Goal: Task Accomplishment & Management: Manage account settings

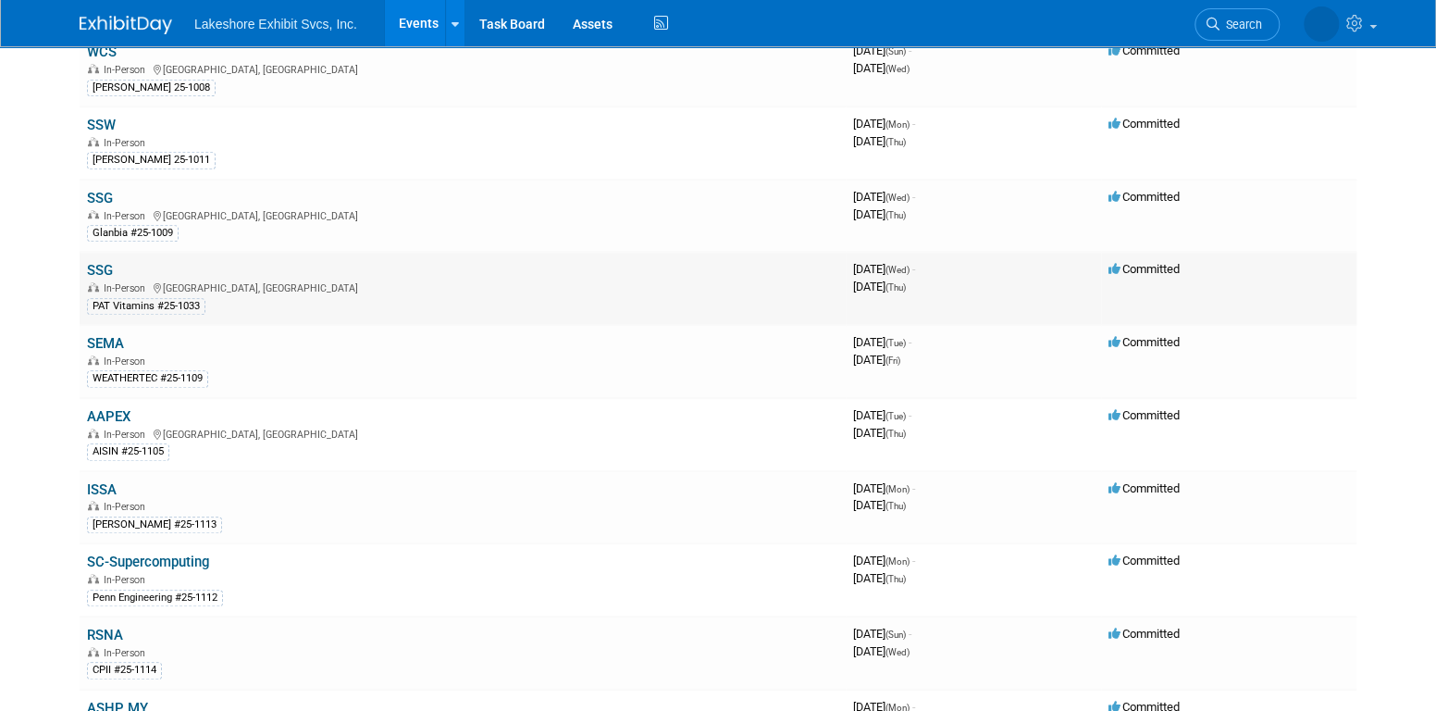
scroll to position [648, 0]
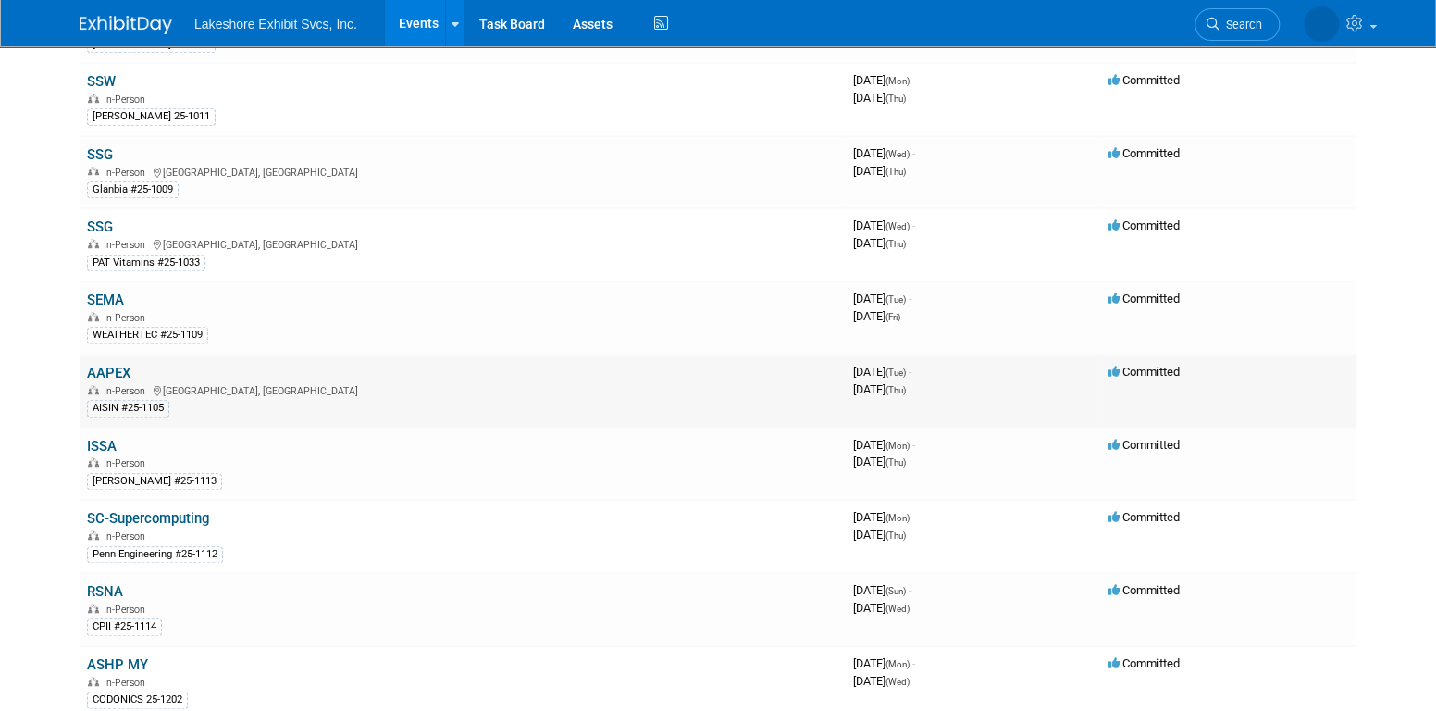
click at [116, 365] on link "AAPEX" at bounding box center [109, 373] width 44 height 17
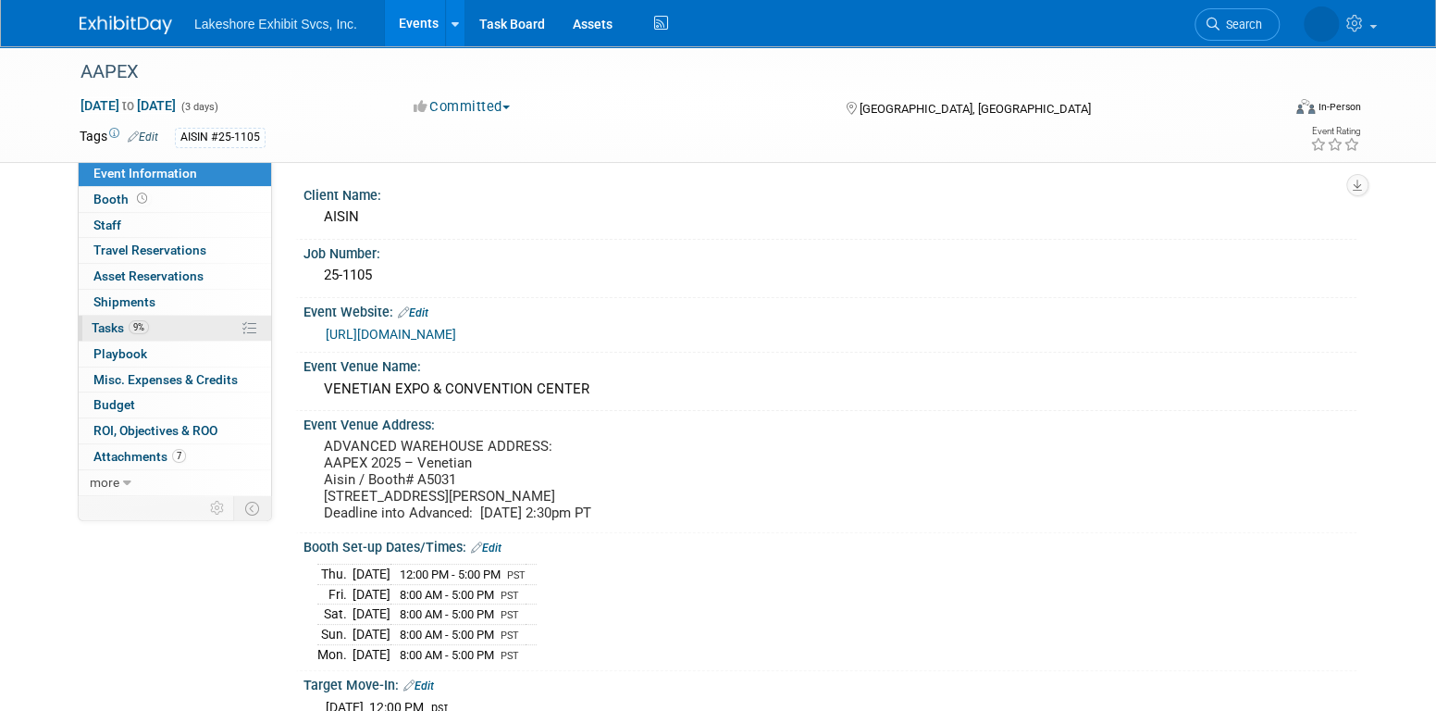
click at [143, 328] on span "9%" at bounding box center [139, 327] width 20 height 14
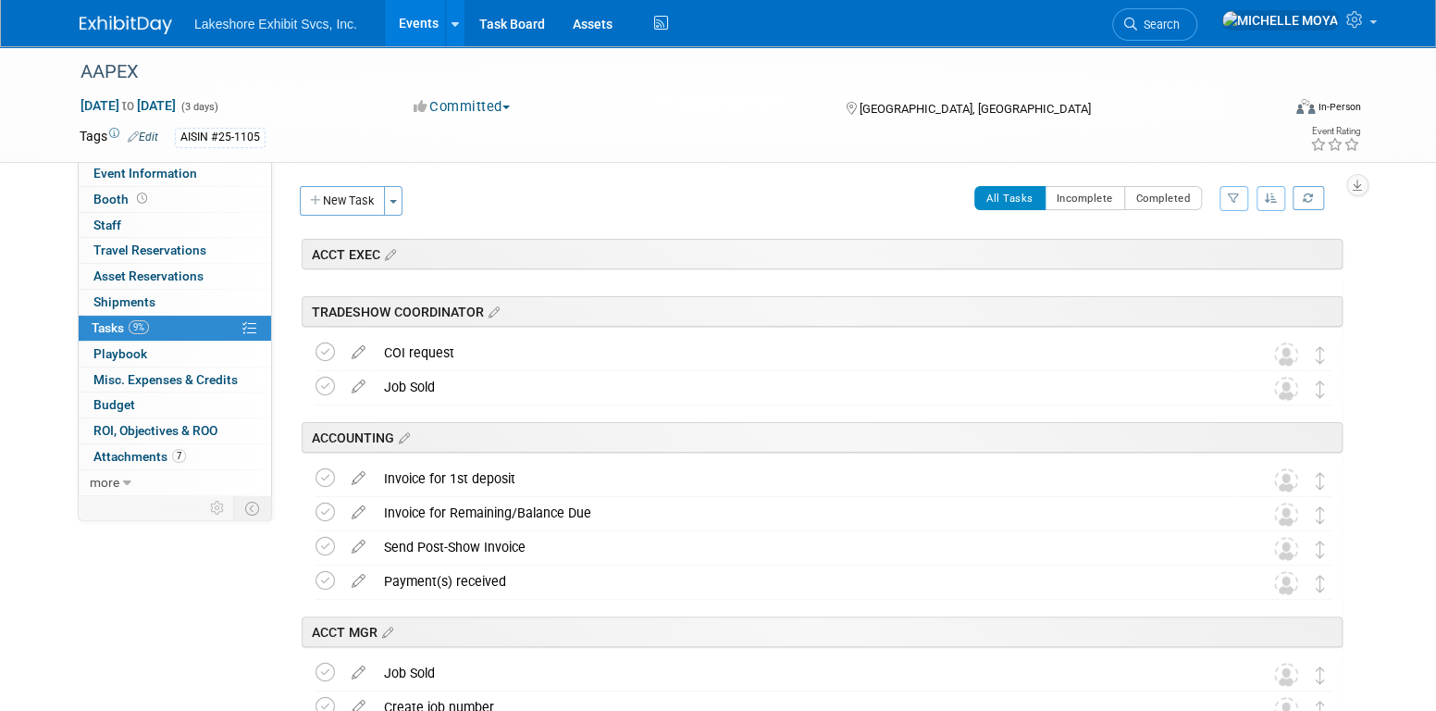
click at [1227, 190] on button "button" at bounding box center [1234, 198] width 29 height 25
click at [1214, 255] on select "-- Select Assignee -- All unassigned tasks Assigned to me Amanda Koss Dave Desa…" at bounding box center [1157, 257] width 153 height 26
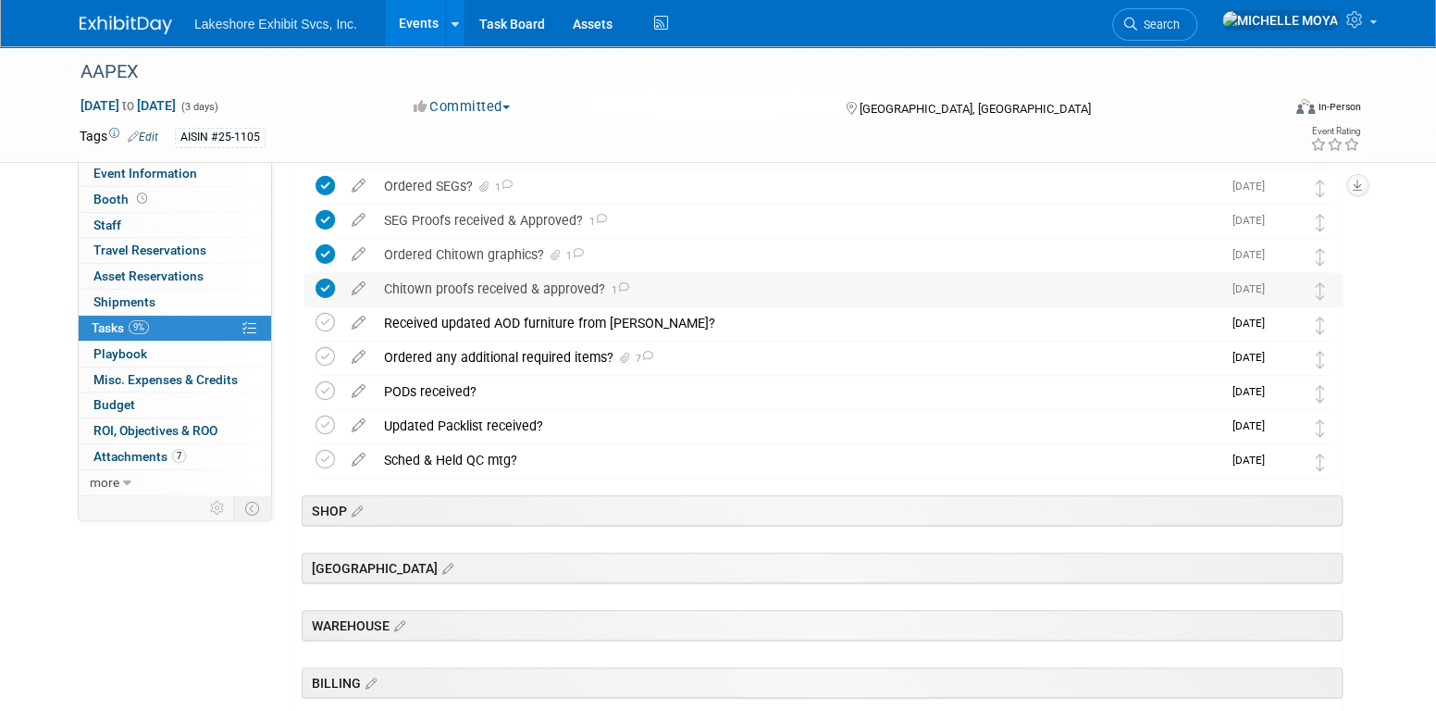
scroll to position [555, 0]
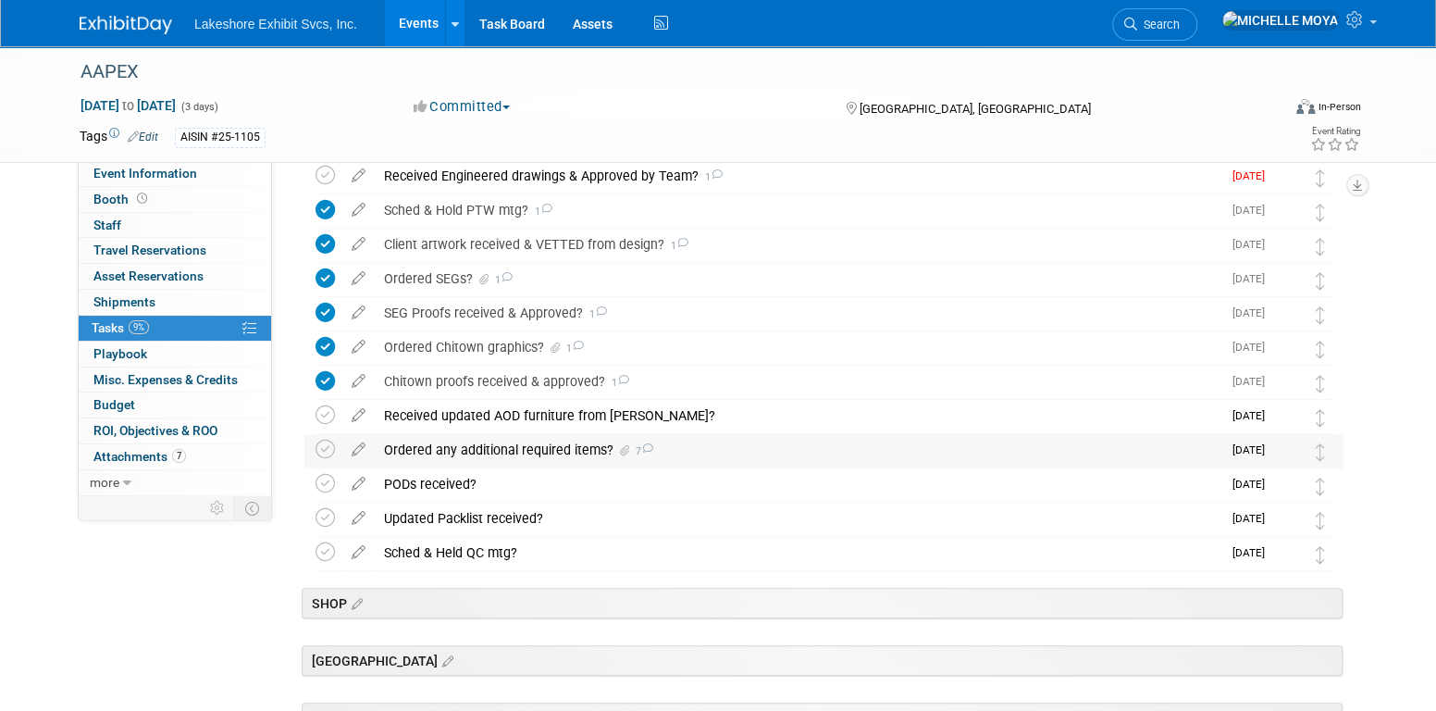
click at [522, 448] on div "Ordered any additional required items? 7" at bounding box center [798, 449] width 847 height 31
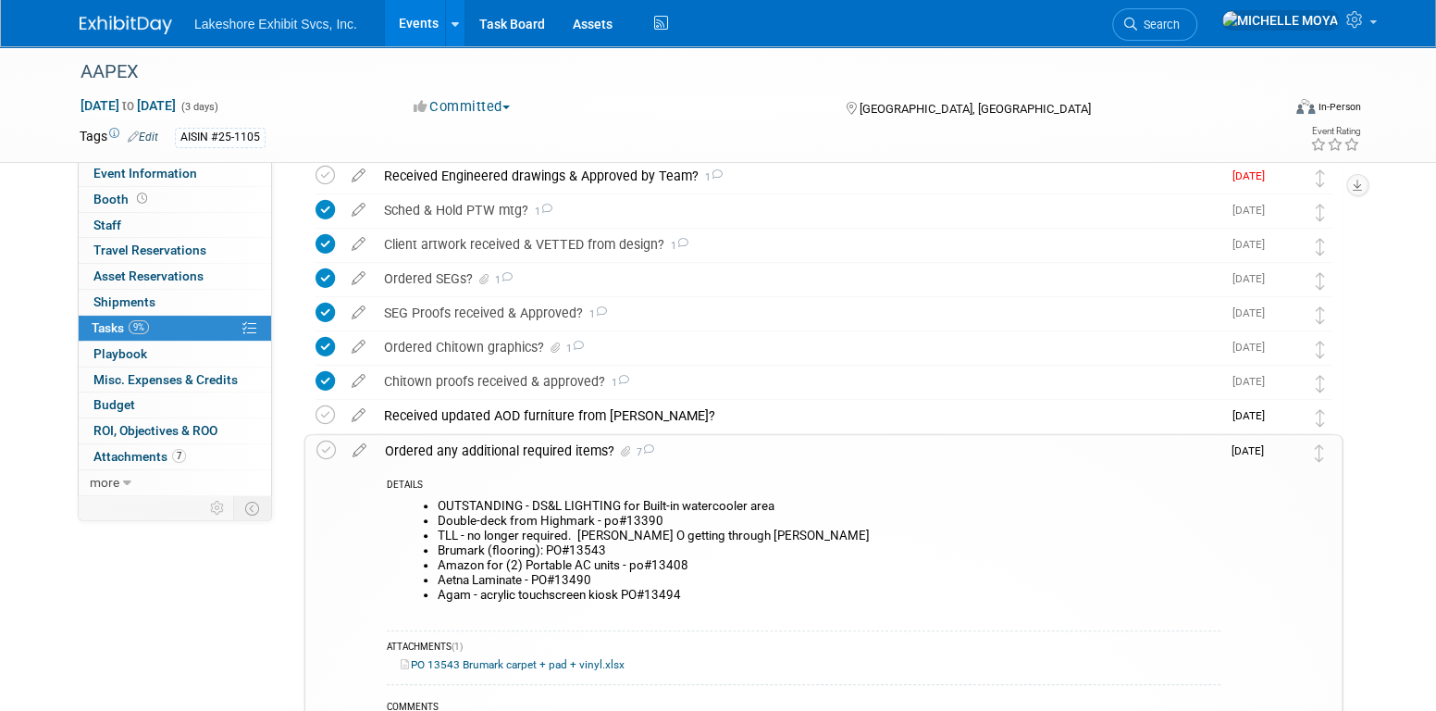
click at [522, 448] on div "Ordered any additional required items? 7" at bounding box center [798, 450] width 845 height 31
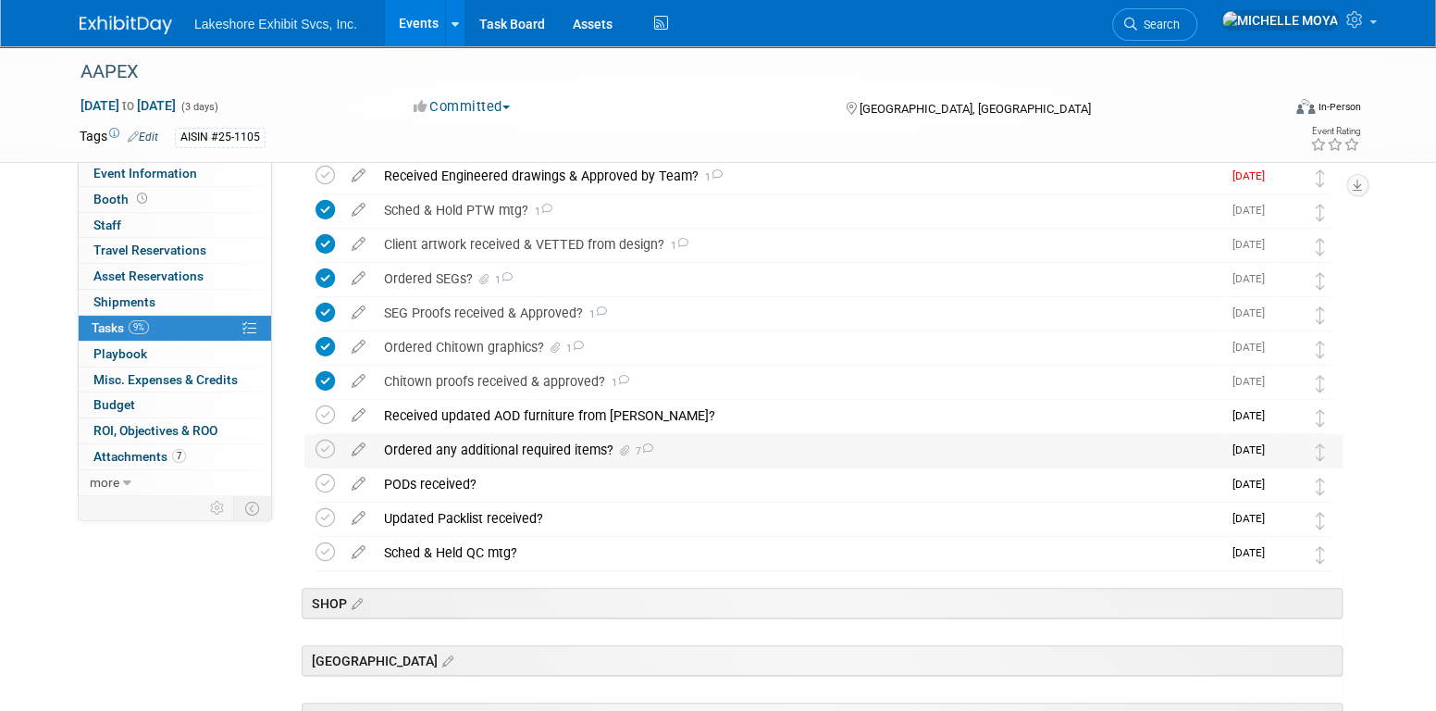
click at [524, 443] on div "Ordered any additional required items? 7" at bounding box center [798, 449] width 847 height 31
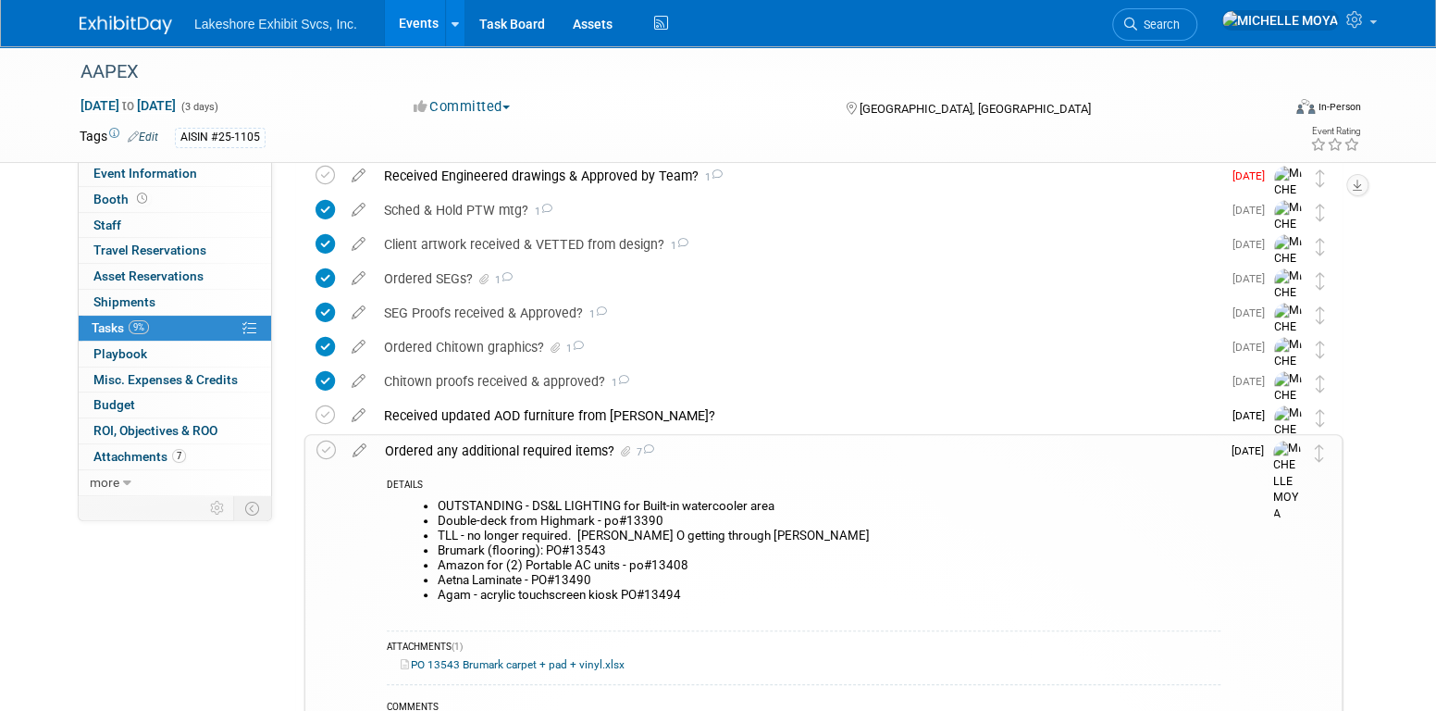
click at [524, 443] on div "Ordered any additional required items? 7" at bounding box center [798, 450] width 845 height 31
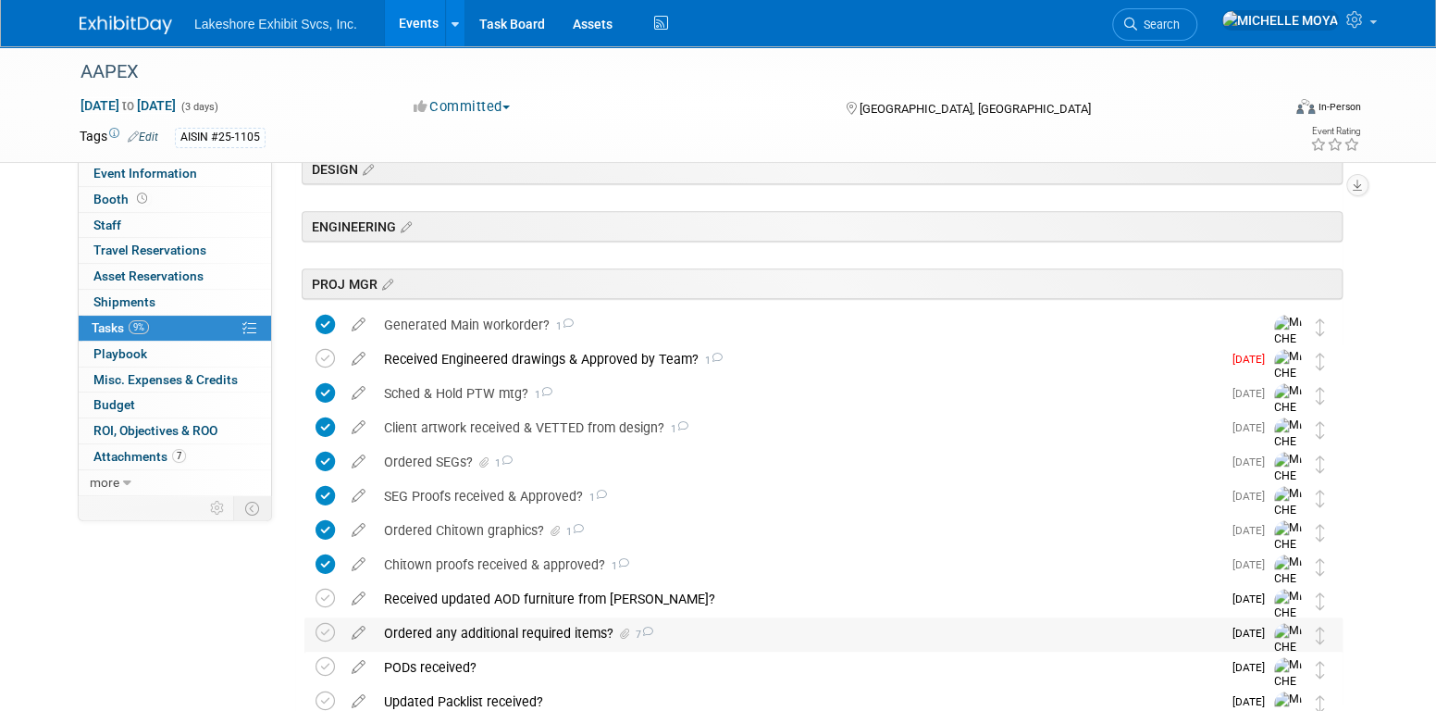
scroll to position [370, 0]
click at [552, 365] on div "Received Engineered drawings & Approved by Team? 1" at bounding box center [798, 360] width 847 height 31
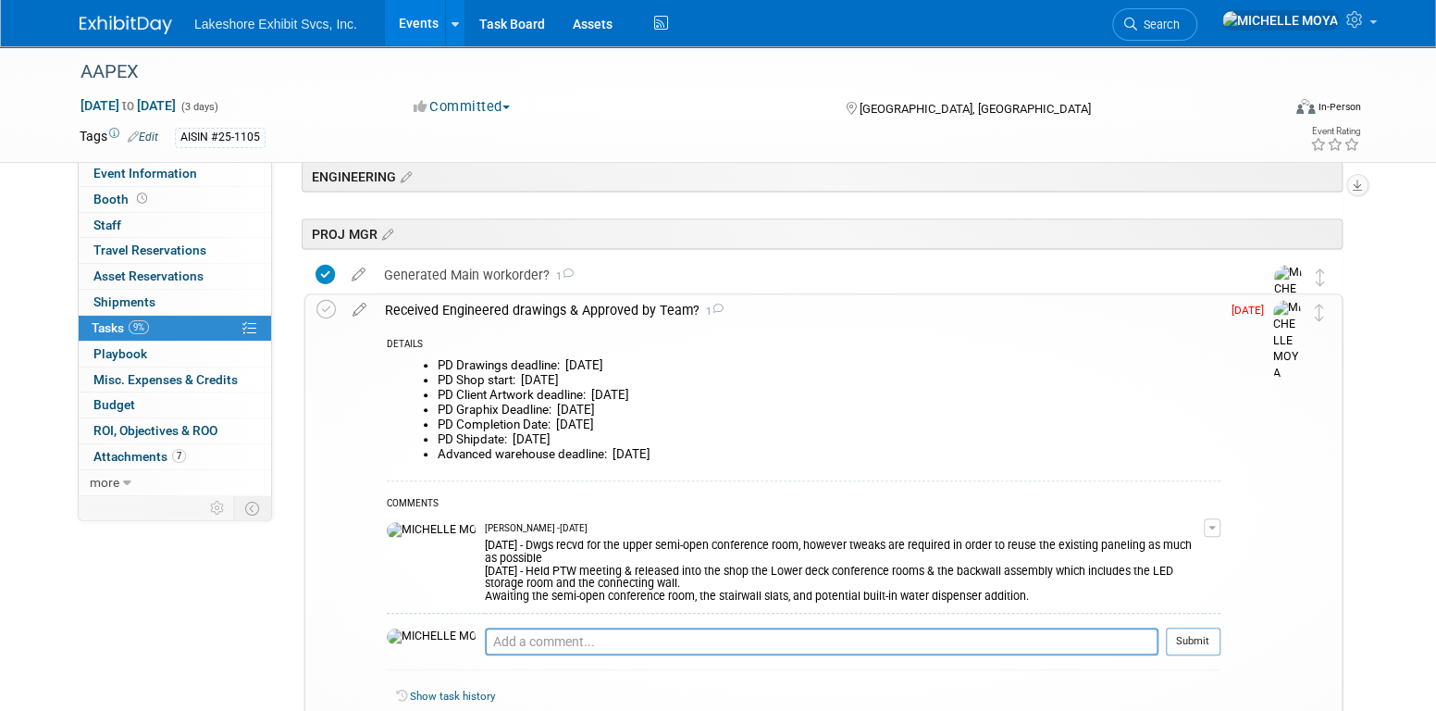
scroll to position [463, 0]
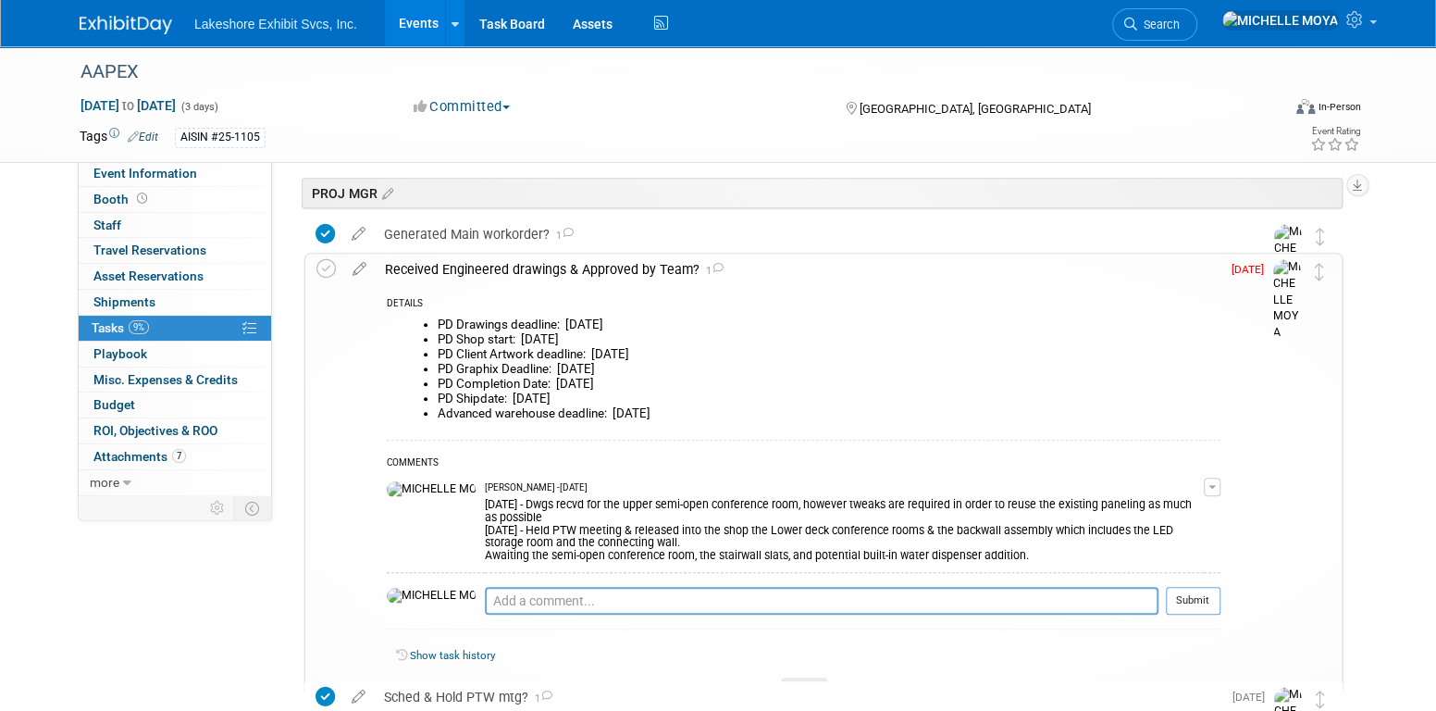
click at [1214, 487] on span "button" at bounding box center [1212, 487] width 7 height 4
click at [1194, 504] on link "Edit Comment" at bounding box center [1147, 514] width 146 height 26
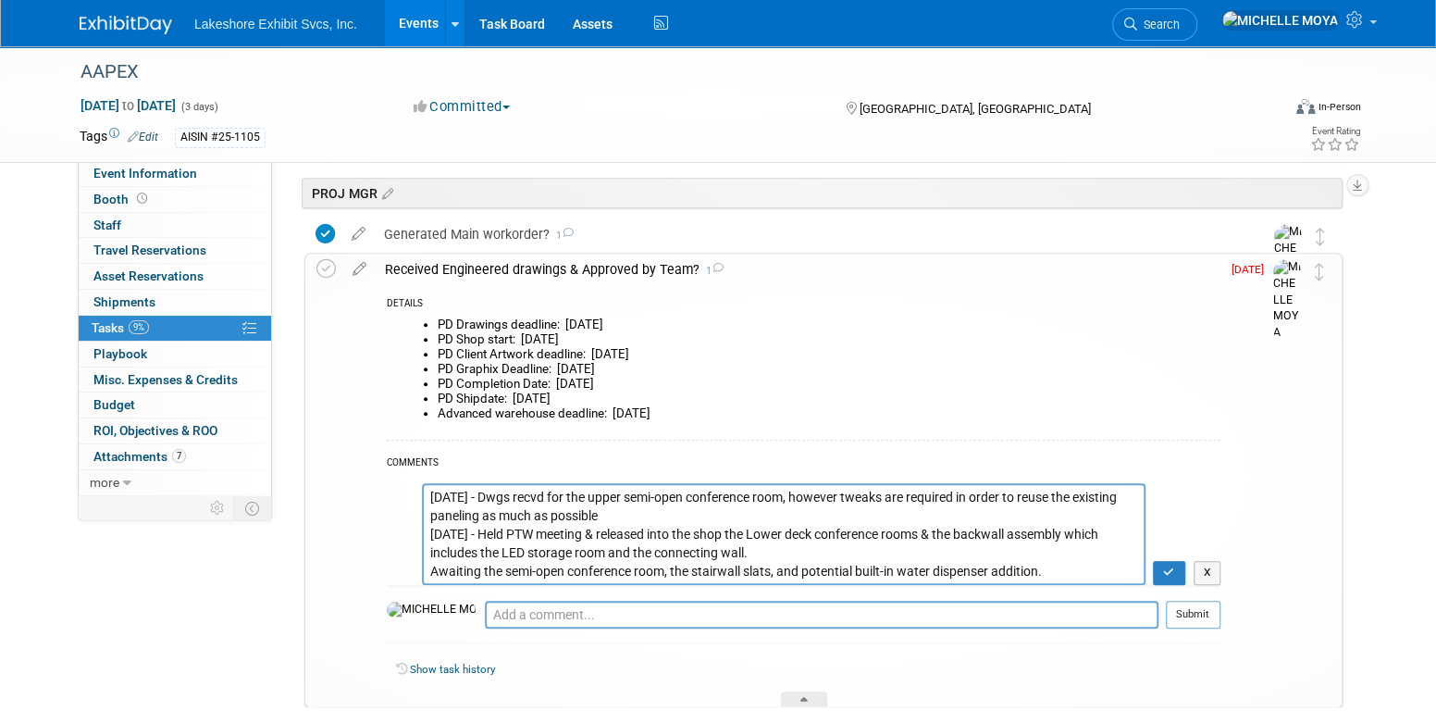
click at [429, 490] on textarea "10.01.25 - Dwgs recvd for the upper semi-open conference room, however tweaks a…" at bounding box center [784, 533] width 724 height 101
click at [429, 498] on textarea "10.01.25 - Dwgs recvd for the upper semi-open conference room, however tweaks a…" at bounding box center [784, 533] width 724 height 101
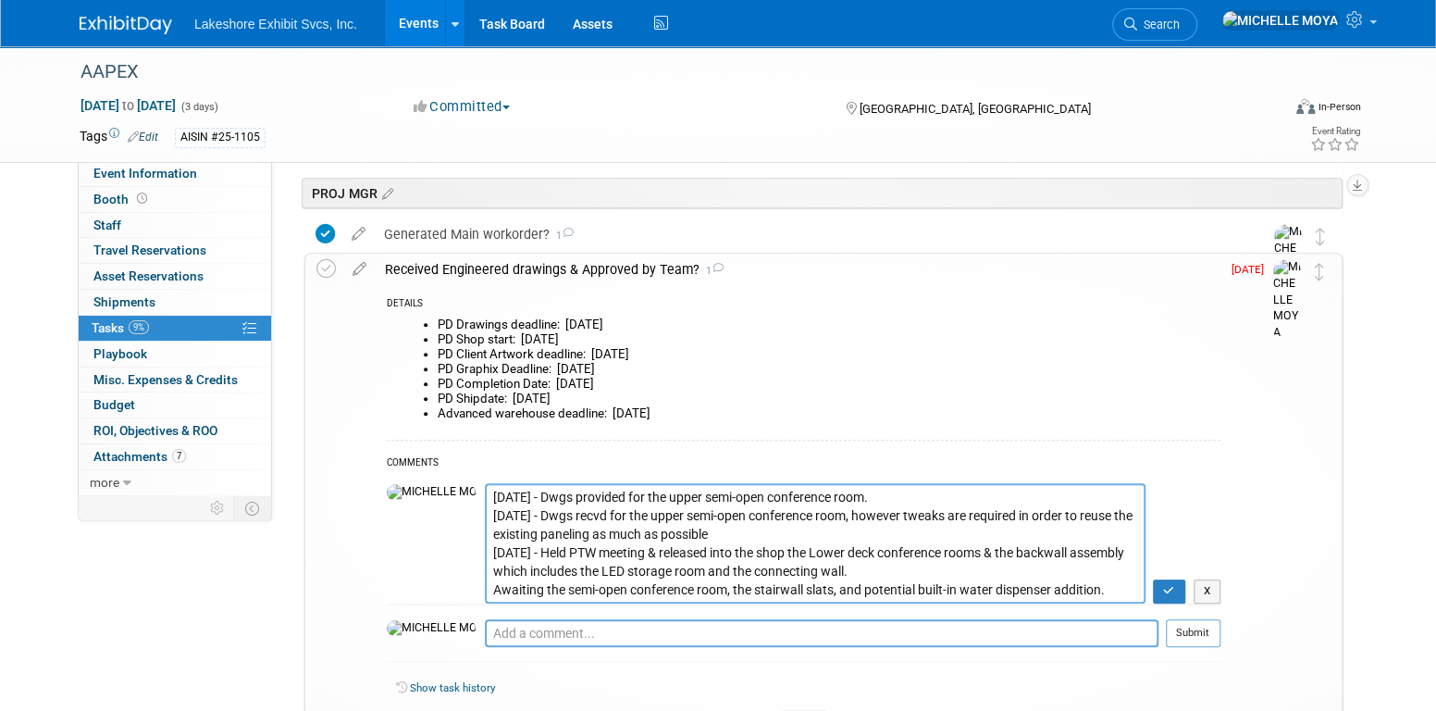
click at [485, 496] on textarea "10.01.25 - Dwgs recvd for the upper semi-open conference room, however tweaks a…" at bounding box center [815, 542] width 661 height 119
click at [819, 495] on textarea "10.01.25 - Dwgs recvd for the upper semi-open conference room, however tweaks a…" at bounding box center [815, 542] width 661 height 119
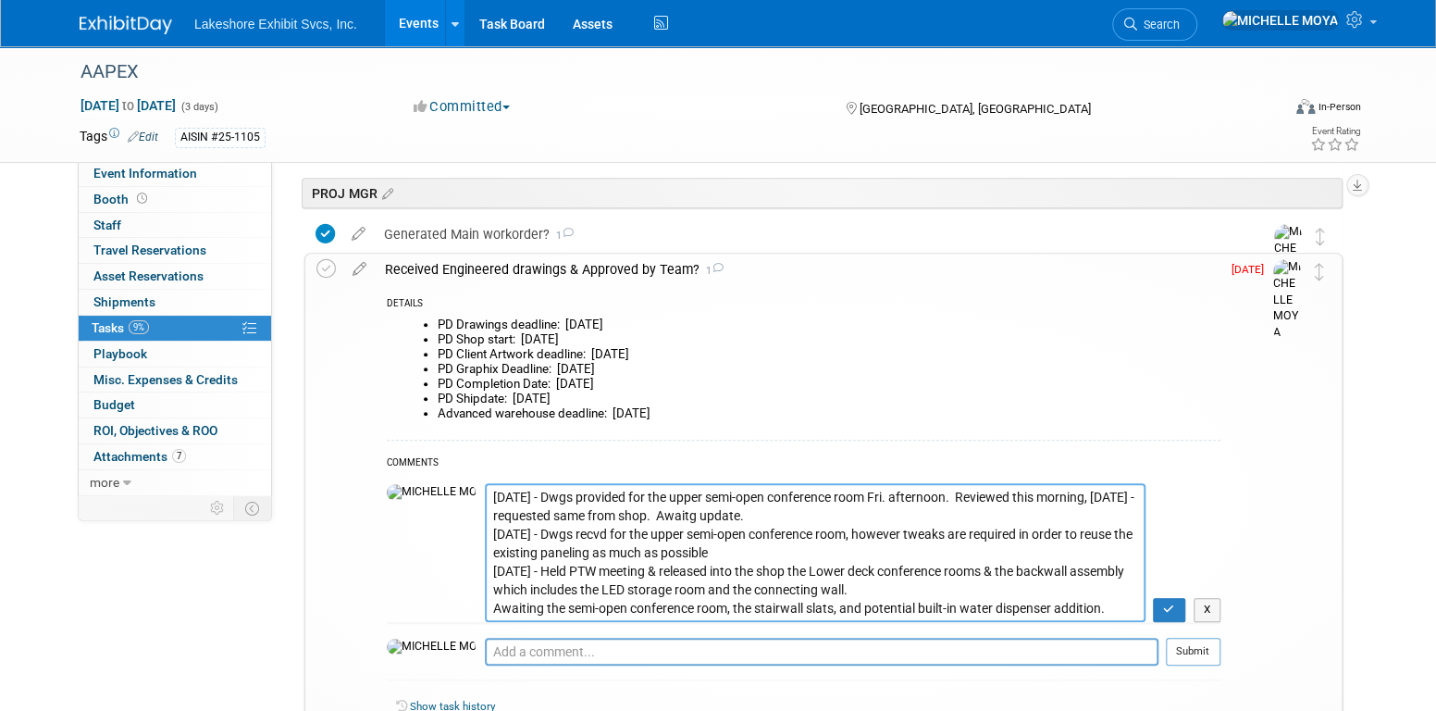
type textarea "10.06.25 - Dwgs provided for the upper semi-open conference room Fri. afternoon…"
click at [429, 24] on link "Events" at bounding box center [419, 23] width 68 height 46
click at [747, 517] on textarea "10.01.25 - Dwgs recvd for the upper semi-open conference room, however tweaks a…" at bounding box center [815, 552] width 661 height 138
click at [1165, 605] on icon "button" at bounding box center [1169, 608] width 12 height 11
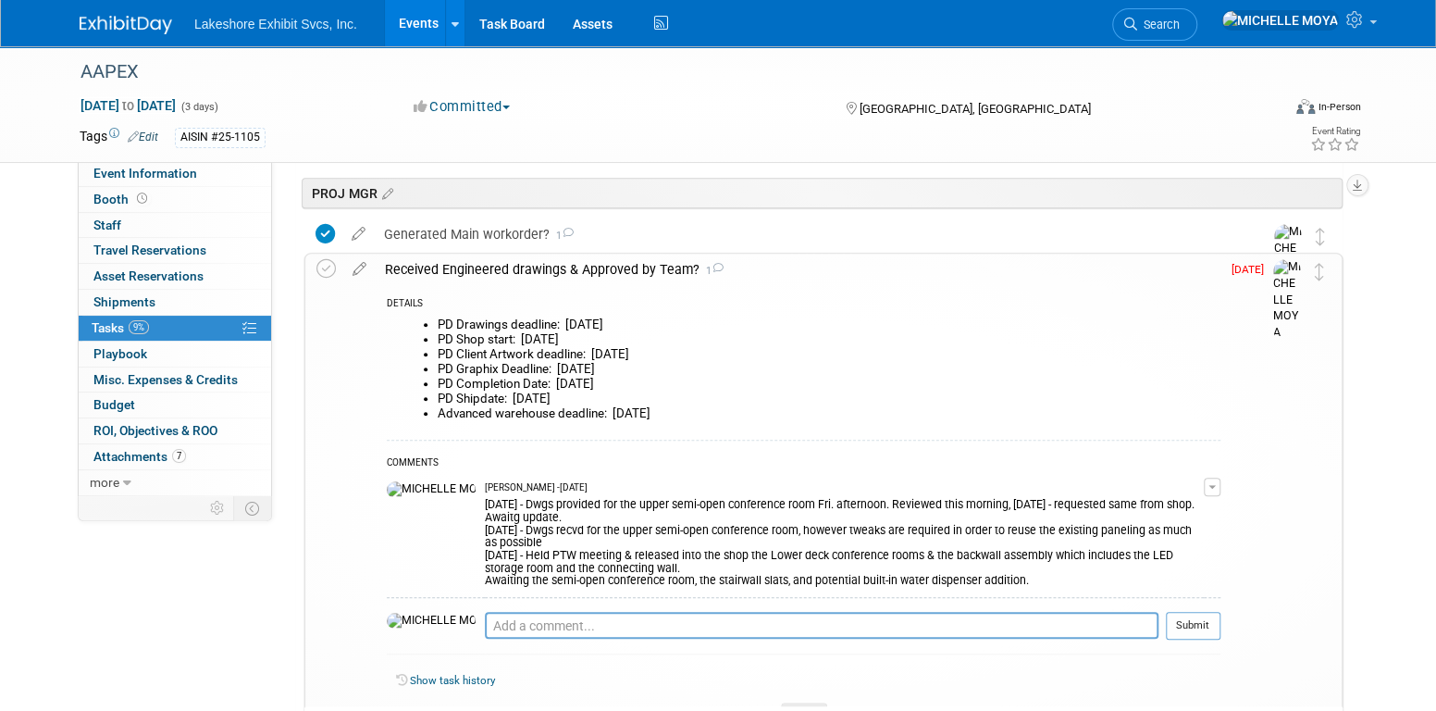
drag, startPoint x: 399, startPoint y: 37, endPoint x: 408, endPoint y: 24, distance: 15.9
click at [399, 36] on link "Events" at bounding box center [419, 23] width 68 height 46
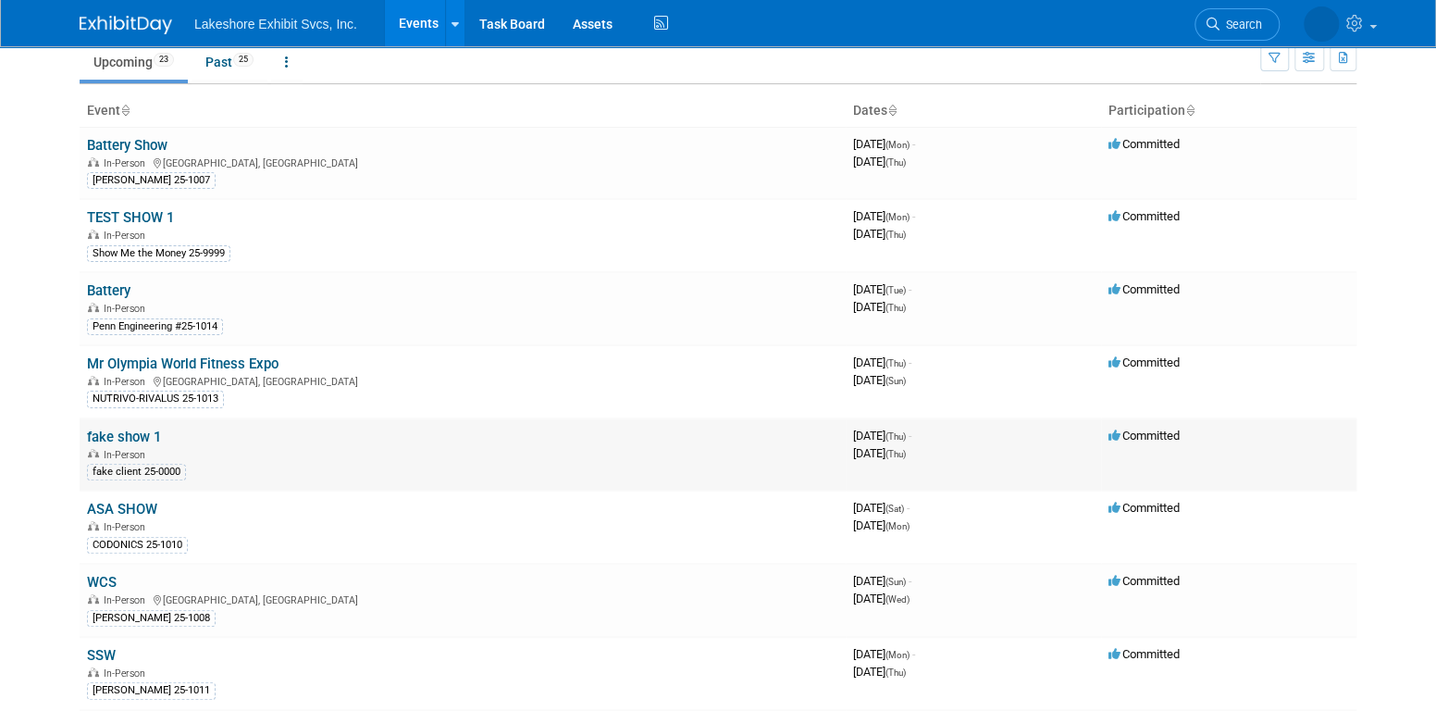
scroll to position [370, 0]
